Goal: Check status: Check status

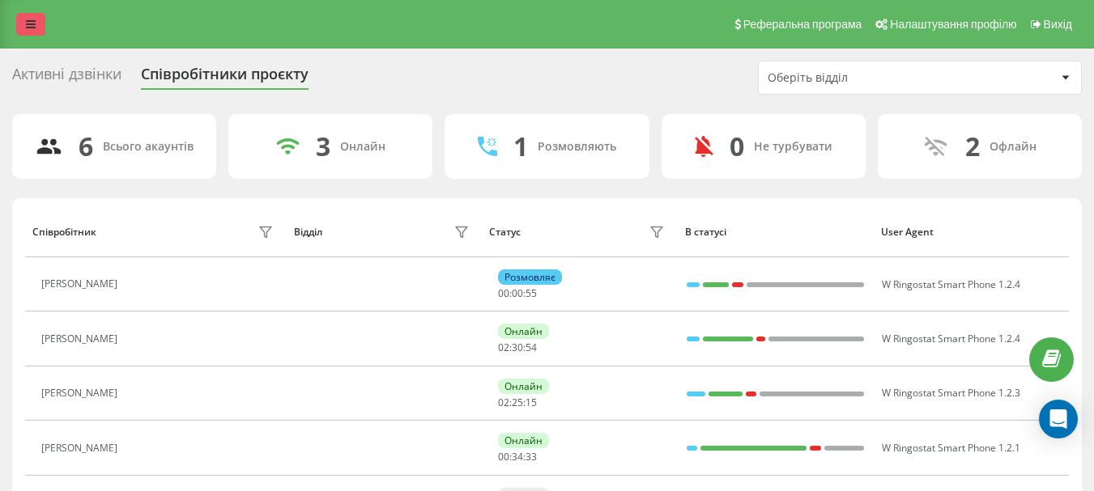
click at [25, 20] on link at bounding box center [30, 24] width 29 height 23
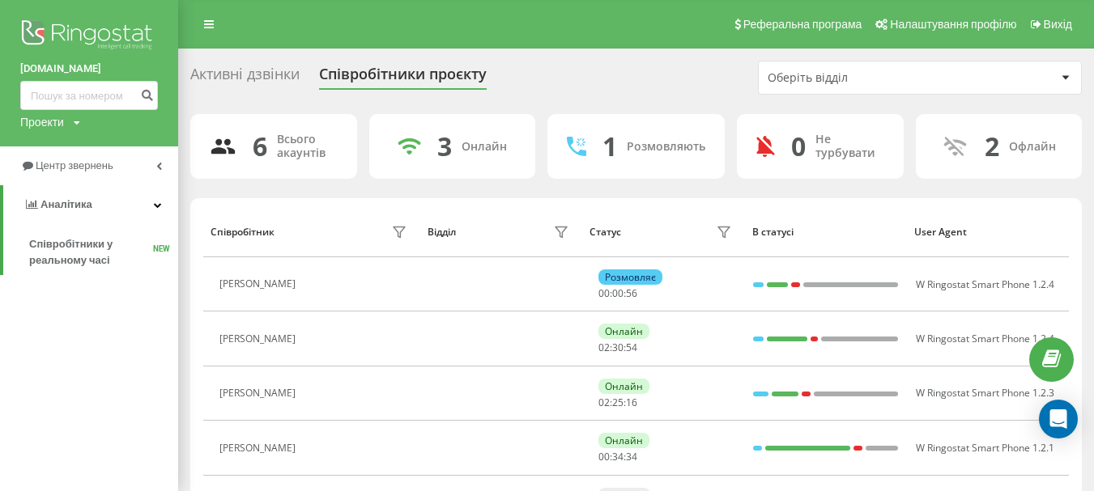
click at [74, 79] on div "[DOMAIN_NAME] Проекти [DOMAIN_NAME]" at bounding box center [89, 73] width 178 height 147
click at [79, 93] on input at bounding box center [89, 95] width 138 height 29
paste input "380977468803"
type input "380977468803"
click at [152, 96] on icon "submit" at bounding box center [147, 93] width 14 height 10
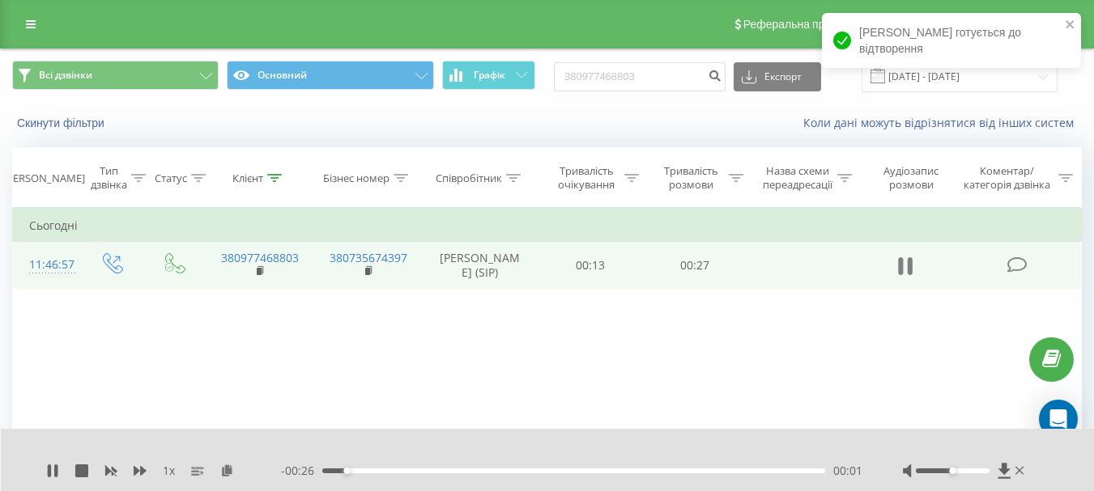
click at [898, 266] on icon at bounding box center [905, 266] width 15 height 23
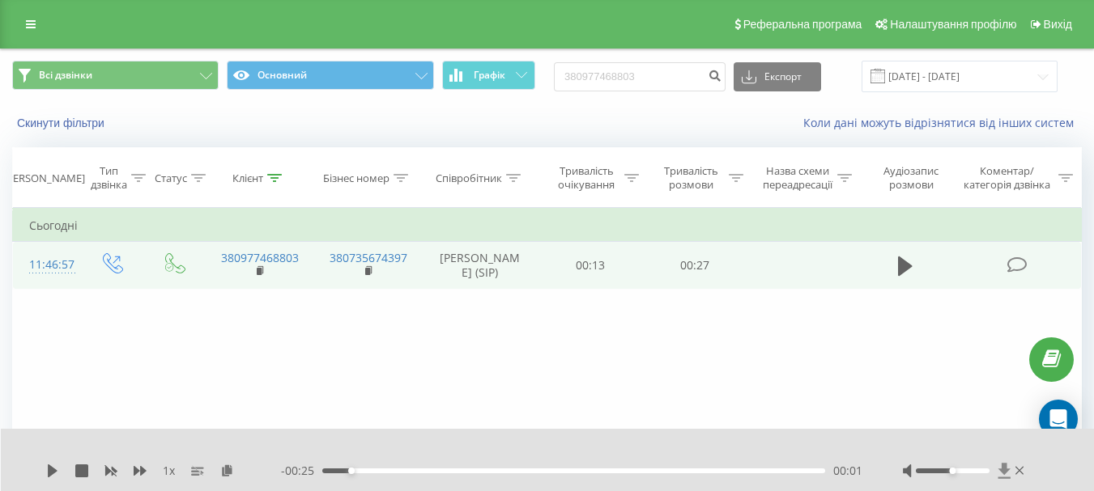
click at [1000, 471] on icon at bounding box center [1003, 470] width 12 height 15
click at [1005, 466] on icon at bounding box center [1003, 470] width 12 height 15
click at [1007, 469] on icon at bounding box center [1004, 471] width 14 height 16
click at [988, 435] on div "1 x - 00:25 00:01 00:01" at bounding box center [548, 460] width 1094 height 62
click at [1008, 465] on icon at bounding box center [1004, 471] width 14 height 16
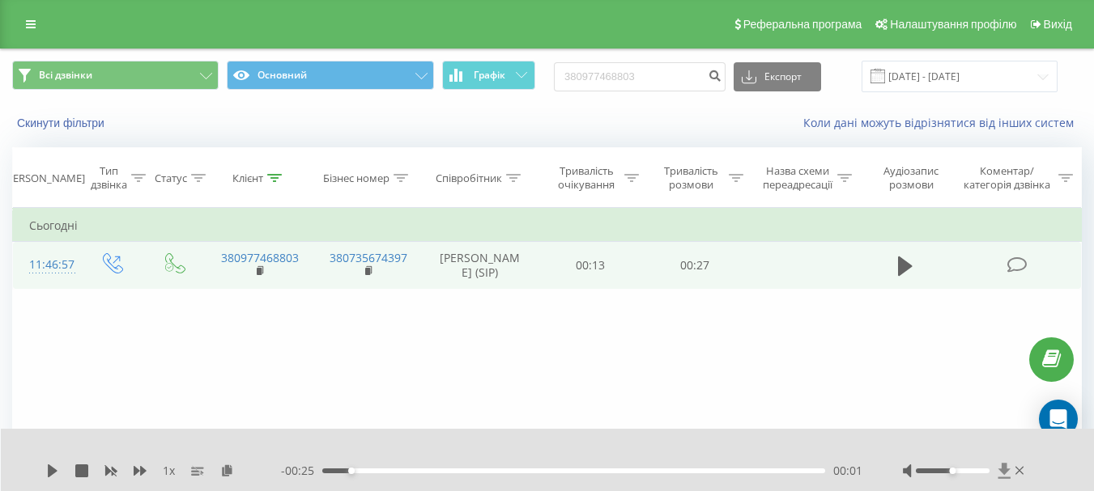
click at [1005, 472] on icon at bounding box center [1003, 470] width 12 height 15
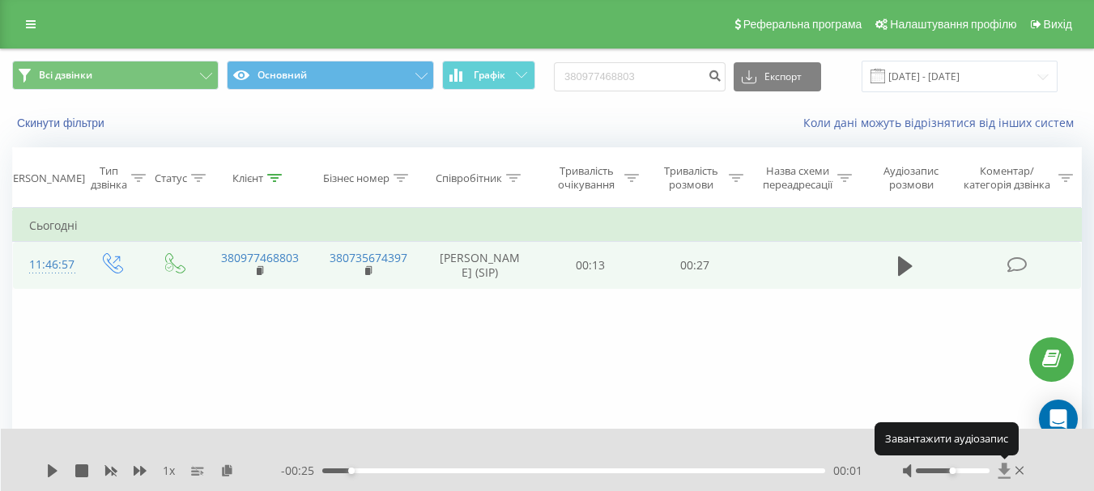
click at [1004, 472] on icon at bounding box center [1003, 470] width 12 height 15
click at [1004, 473] on icon at bounding box center [1003, 470] width 12 height 15
